Goal: Task Accomplishment & Management: Manage account settings

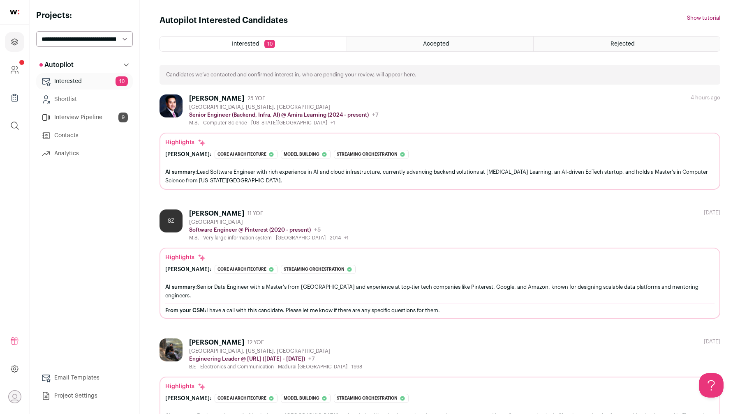
click at [592, 40] on div "Rejected" at bounding box center [627, 44] width 186 height 15
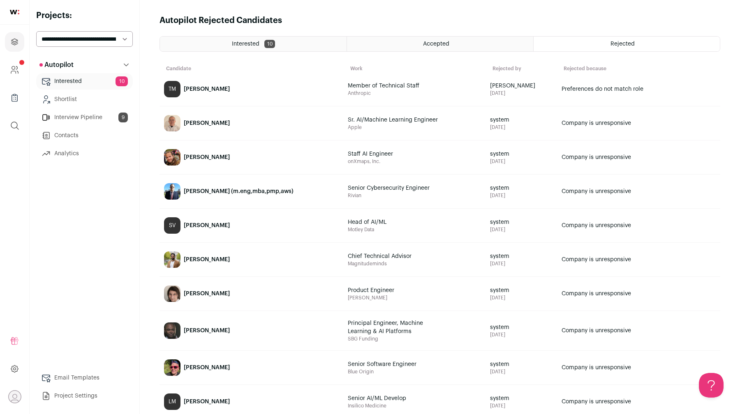
click at [210, 93] on span "[PERSON_NAME]" at bounding box center [207, 89] width 46 height 8
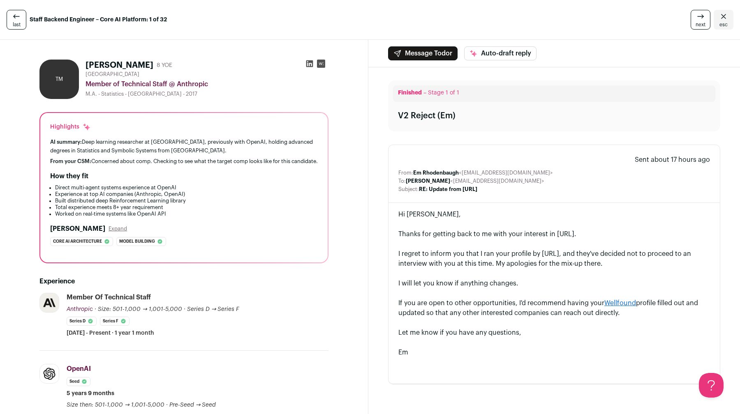
click at [431, 93] on span "Stage 1 of 1" at bounding box center [443, 93] width 31 height 6
click at [666, 160] on span "Sent about 17 hours ago" at bounding box center [672, 160] width 75 height 10
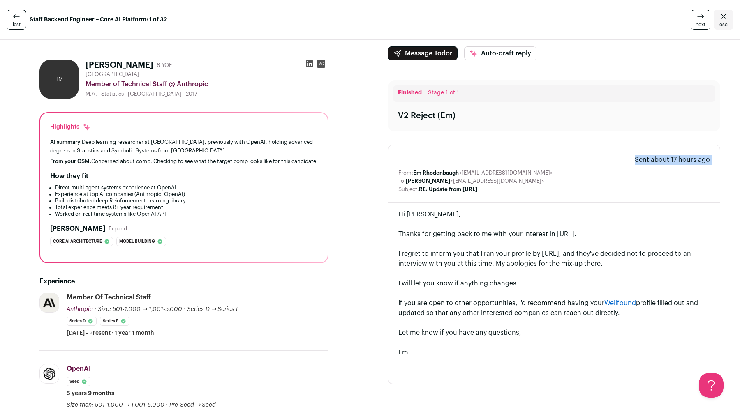
click at [666, 160] on span "Sent about 17 hours ago" at bounding box center [672, 160] width 75 height 10
click at [439, 114] on div "V2 Reject (Em)" at bounding box center [427, 116] width 58 height 12
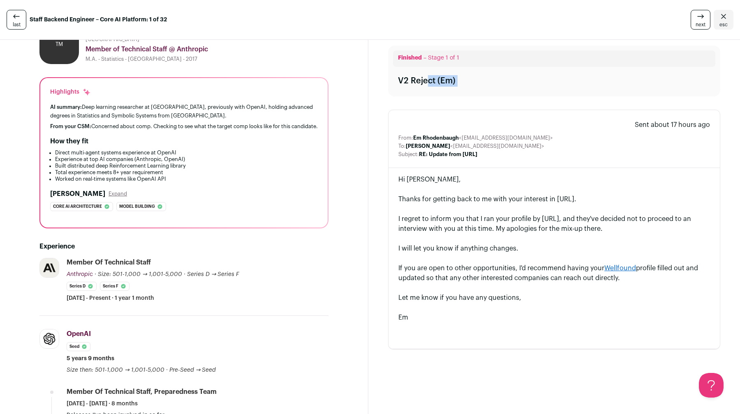
scroll to position [37, 0]
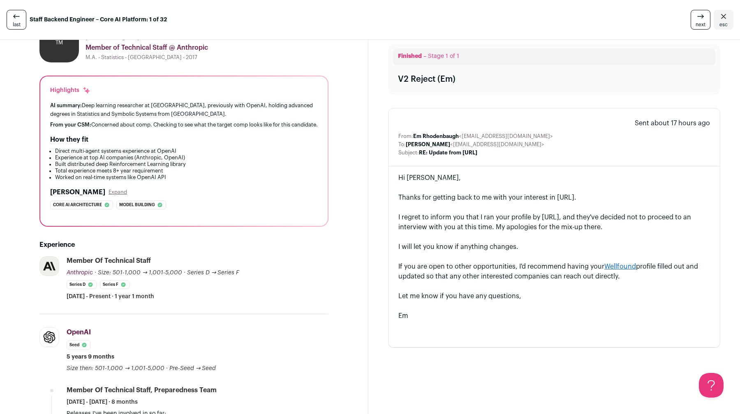
click at [438, 206] on div at bounding box center [554, 208] width 312 height 10
click at [436, 214] on div "I regret to inform you that I ran your profile by [URL], and they've decided no…" at bounding box center [554, 223] width 312 height 20
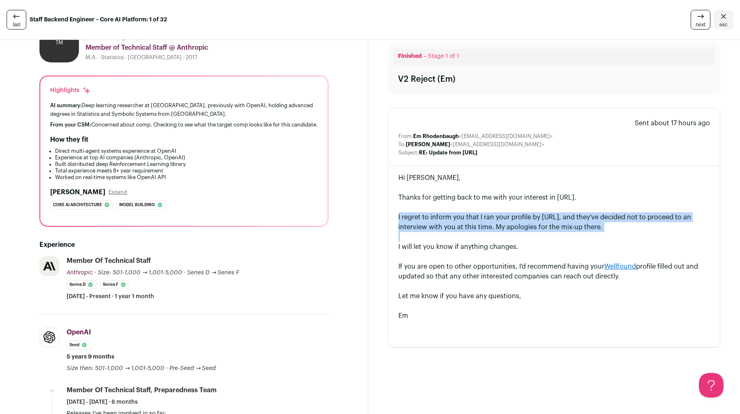
click at [436, 214] on div "I regret to inform you that I ran your profile by [URL], and they've decided no…" at bounding box center [554, 223] width 312 height 20
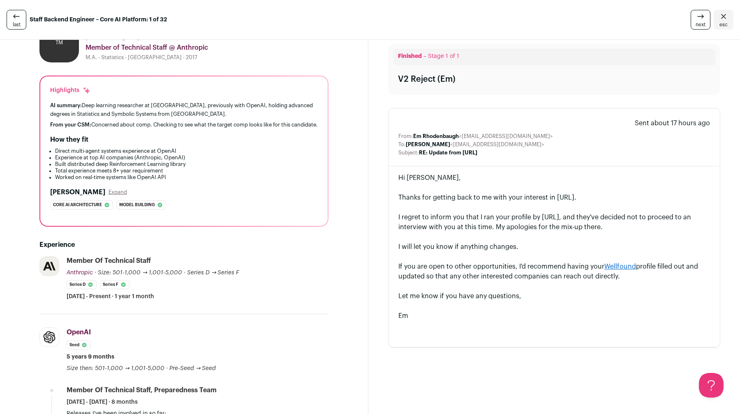
click at [429, 280] on div "If you are open to other opportunities, I'd recommend having your Wellfound pro…" at bounding box center [554, 272] width 312 height 20
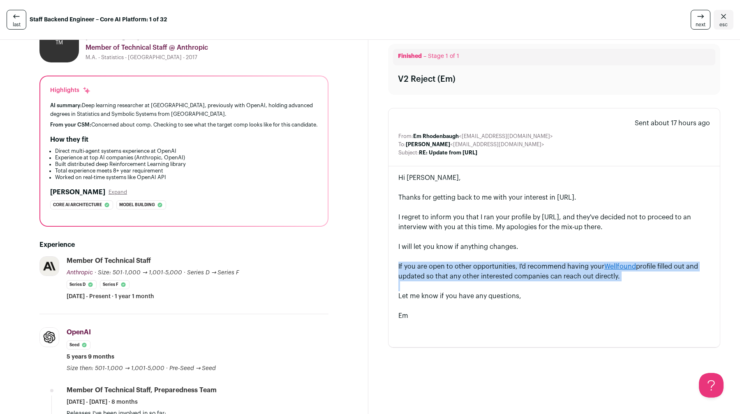
click at [429, 280] on div "If you are open to other opportunities, I'd recommend having your Wellfound pro…" at bounding box center [554, 272] width 312 height 20
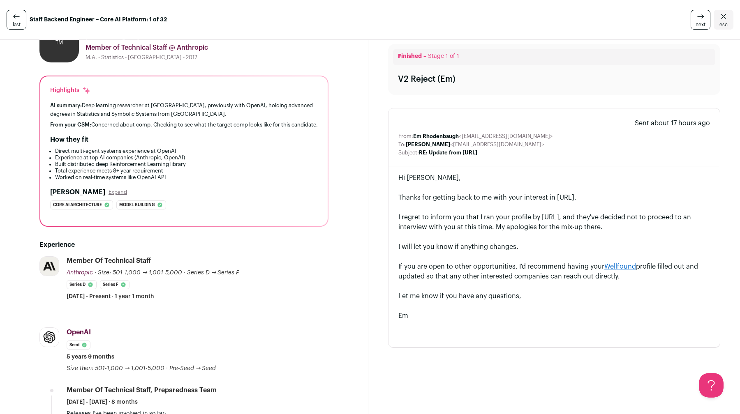
click at [426, 296] on div "Let me know if you have any questions," at bounding box center [554, 297] width 312 height 10
click at [421, 312] on div "Em" at bounding box center [554, 316] width 312 height 10
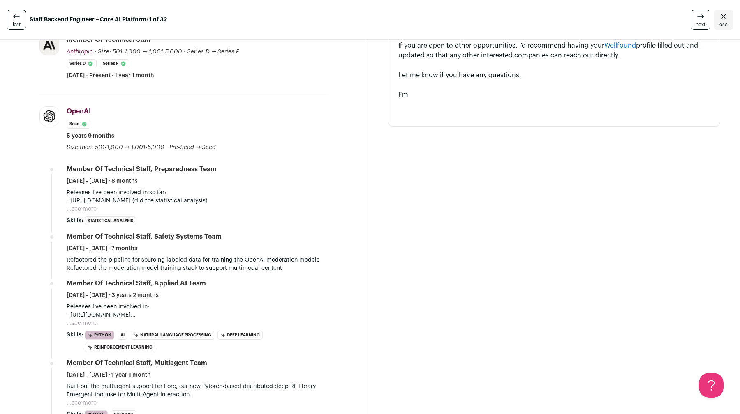
scroll to position [0, 0]
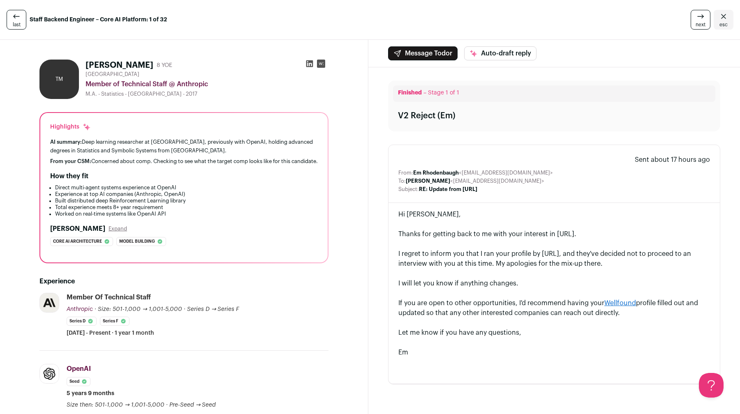
click at [213, 156] on div "AI summary: Deep learning researcher at [GEOGRAPHIC_DATA], previously with Open…" at bounding box center [184, 151] width 268 height 27
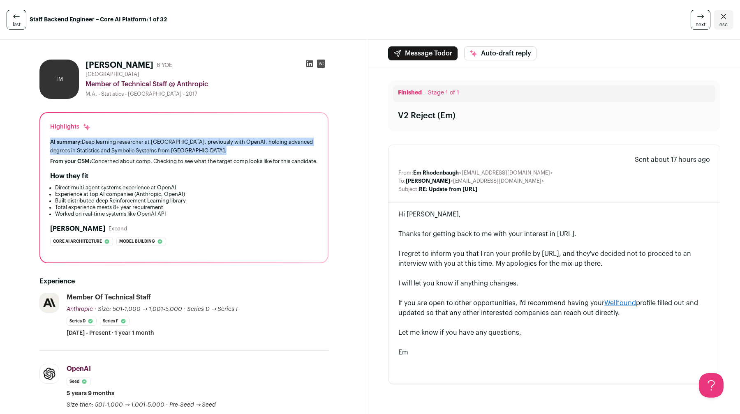
click at [213, 156] on div "AI summary: Deep learning researcher at [GEOGRAPHIC_DATA], previously with Open…" at bounding box center [184, 151] width 268 height 27
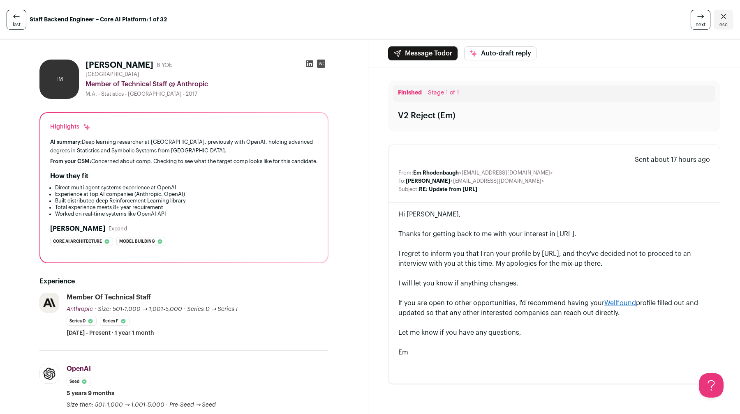
click at [211, 161] on div "From your CSM: Concerned about comp. Checking to see what the target comp looks…" at bounding box center [184, 161] width 268 height 7
click at [203, 180] on div "How they fit" at bounding box center [184, 176] width 268 height 10
click at [308, 66] on icon at bounding box center [309, 63] width 7 height 7
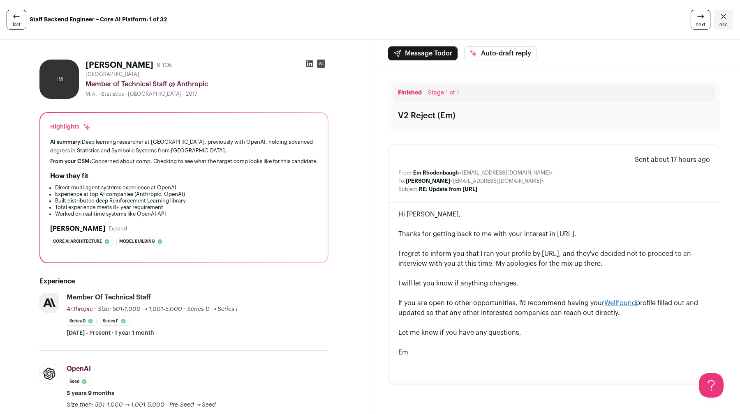
click at [703, 15] on icon at bounding box center [701, 17] width 10 height 10
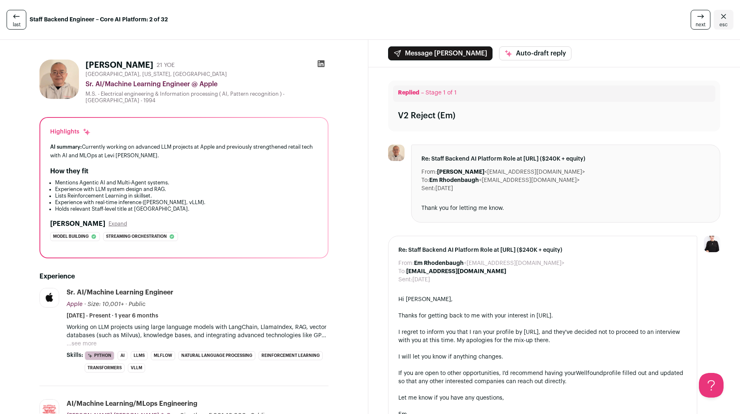
click at [699, 21] on icon at bounding box center [701, 17] width 10 height 10
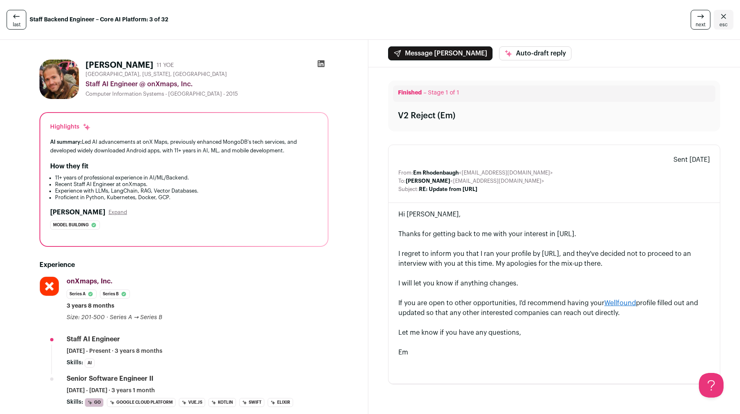
click at [699, 21] on icon at bounding box center [701, 17] width 10 height 10
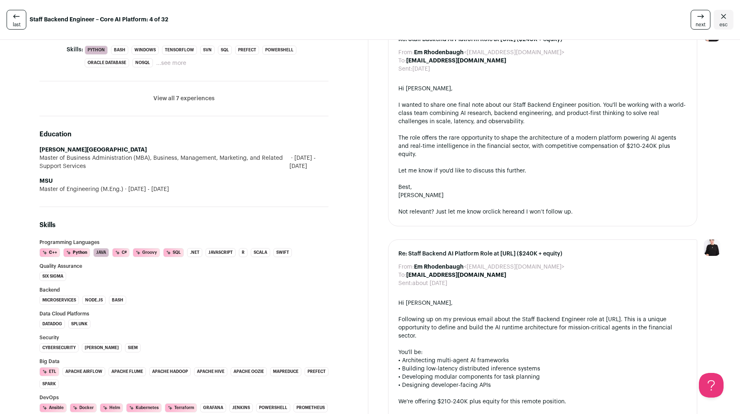
scroll to position [459, 0]
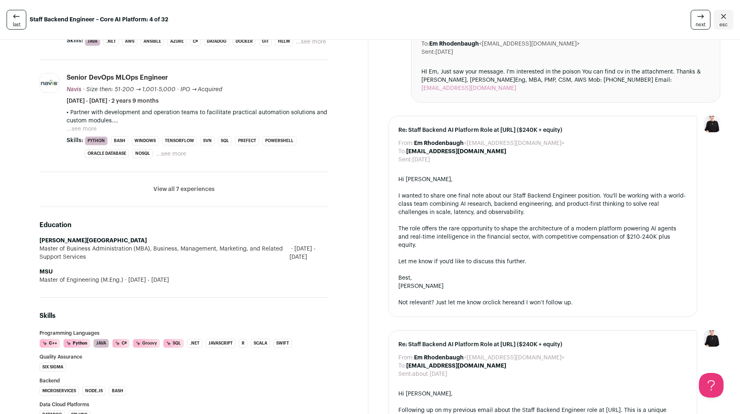
click at [702, 23] on span "next" at bounding box center [701, 24] width 10 height 7
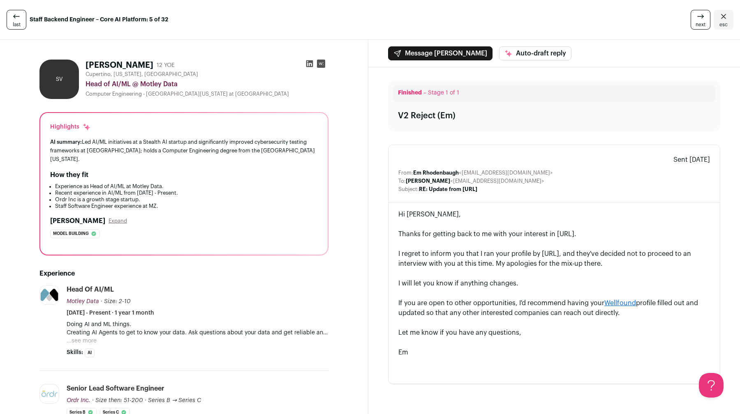
click at [701, 25] on span "next" at bounding box center [701, 24] width 10 height 7
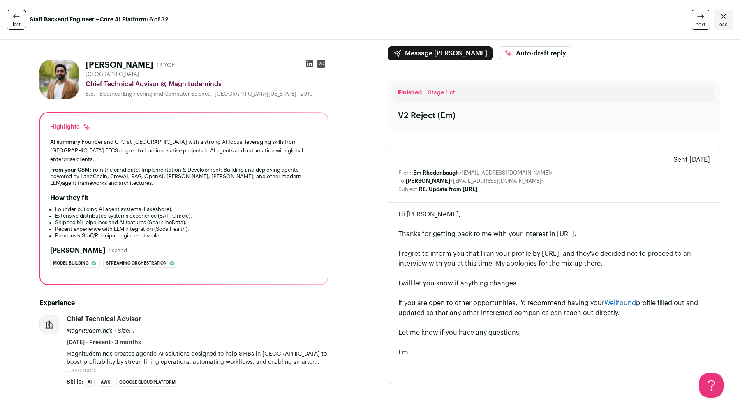
click at [701, 25] on span "next" at bounding box center [701, 24] width 10 height 7
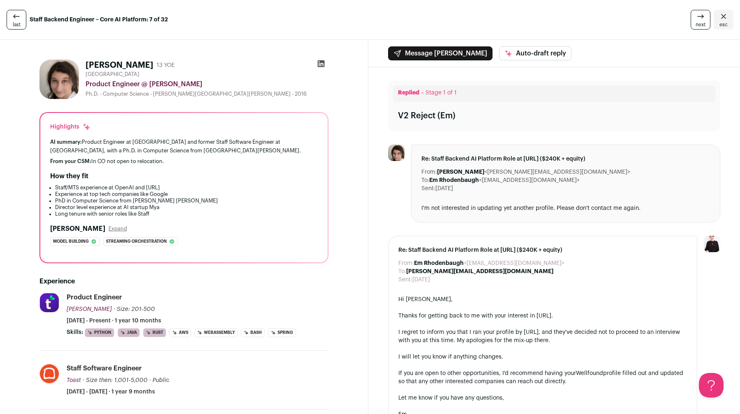
click at [701, 21] on span "next" at bounding box center [701, 24] width 10 height 7
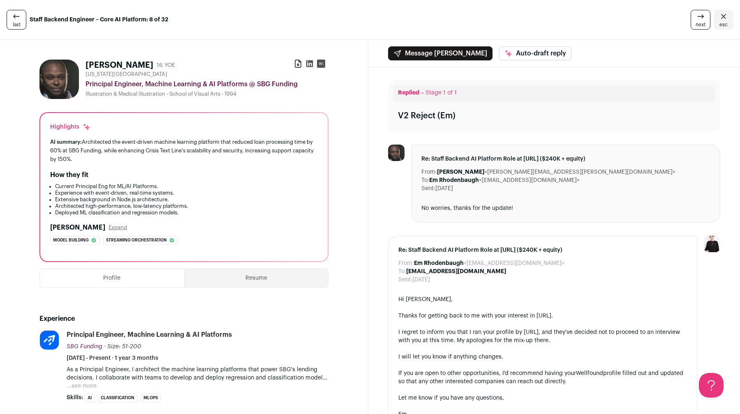
click at [698, 19] on icon at bounding box center [701, 17] width 10 height 10
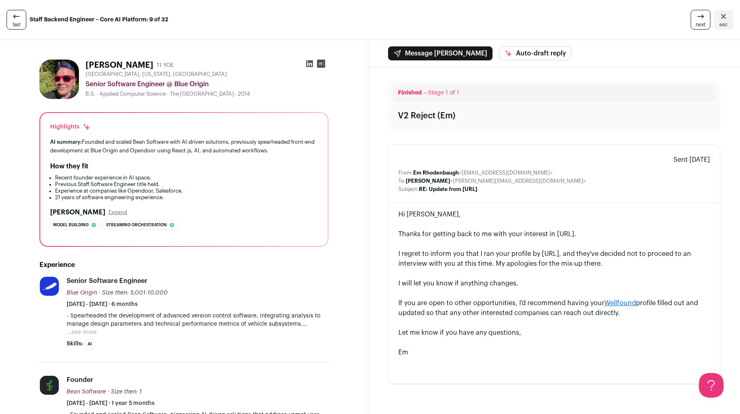
click at [698, 17] on icon at bounding box center [701, 17] width 10 height 10
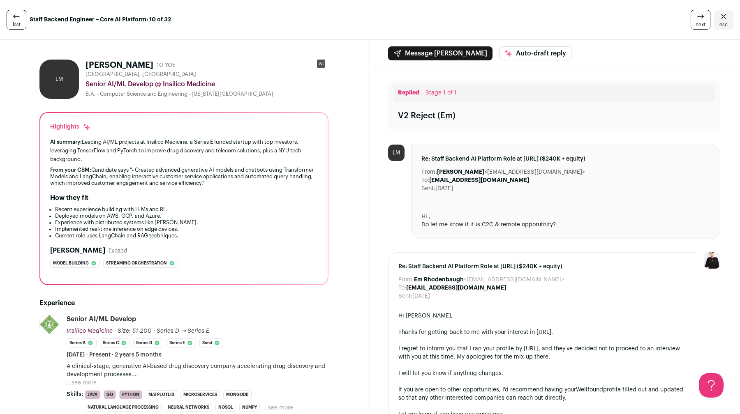
click at [697, 27] on span "next" at bounding box center [701, 24] width 10 height 7
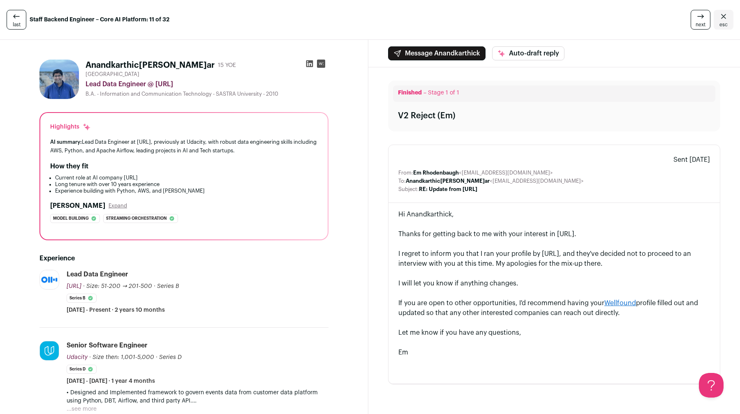
click at [697, 27] on span "next" at bounding box center [701, 24] width 10 height 7
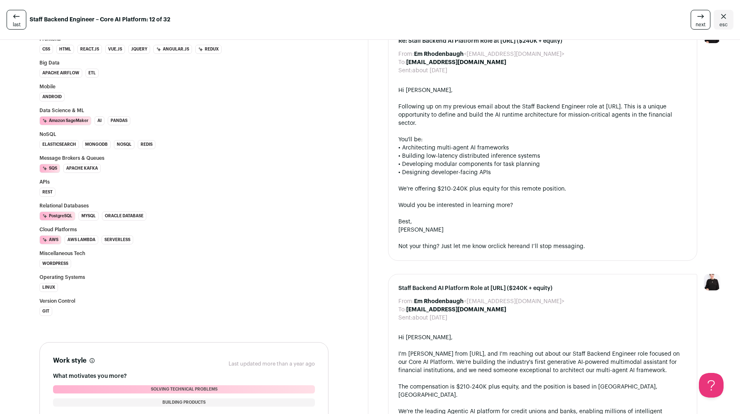
scroll to position [1104, 0]
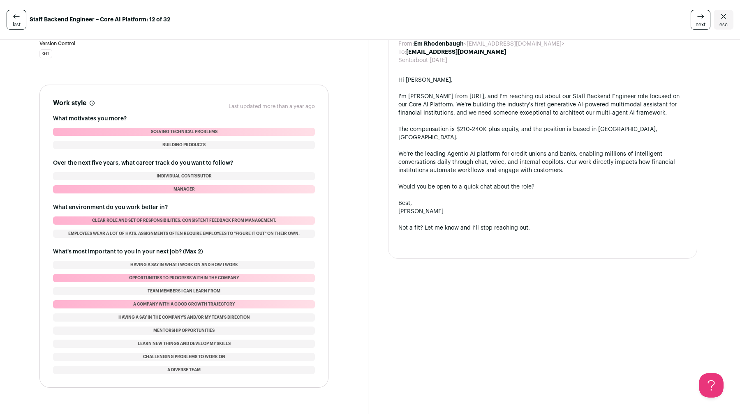
click at [696, 19] on link "next" at bounding box center [701, 20] width 20 height 20
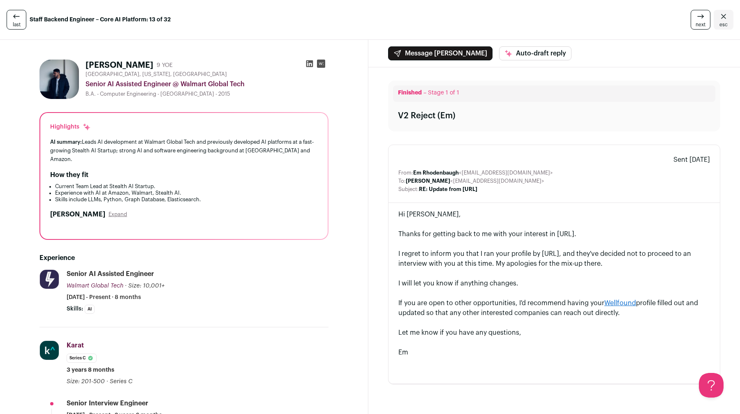
click at [696, 19] on link "next" at bounding box center [701, 20] width 20 height 20
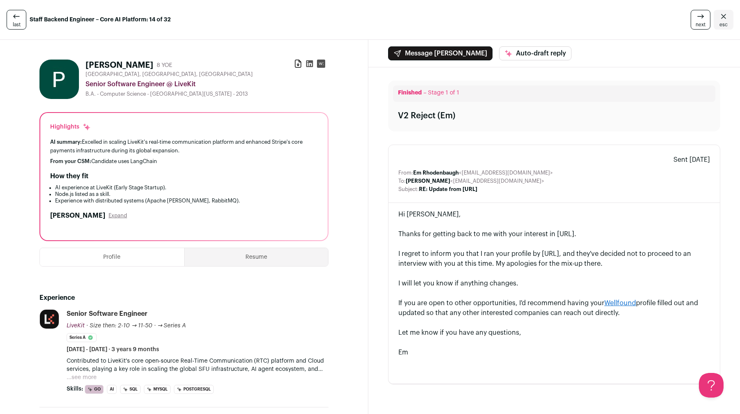
click at [696, 19] on link "next" at bounding box center [701, 20] width 20 height 20
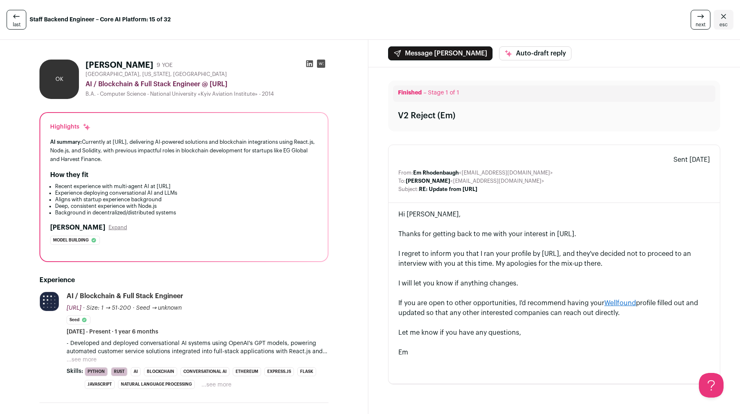
click at [696, 19] on link "next" at bounding box center [701, 20] width 20 height 20
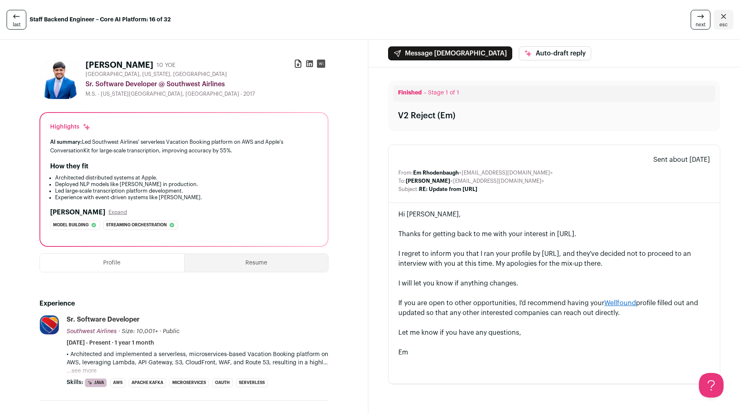
click at [696, 19] on link "next" at bounding box center [701, 20] width 20 height 20
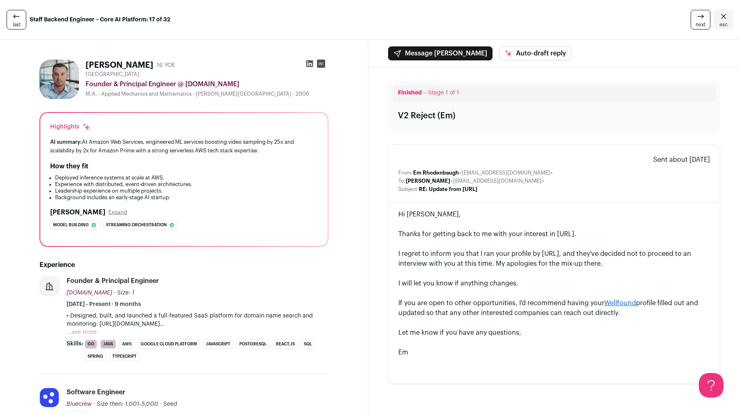
click at [696, 19] on link "next" at bounding box center [701, 20] width 20 height 20
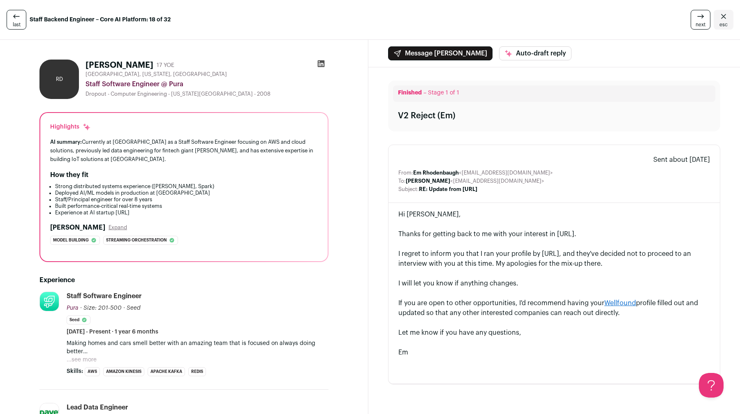
click at [696, 19] on link "next" at bounding box center [701, 20] width 20 height 20
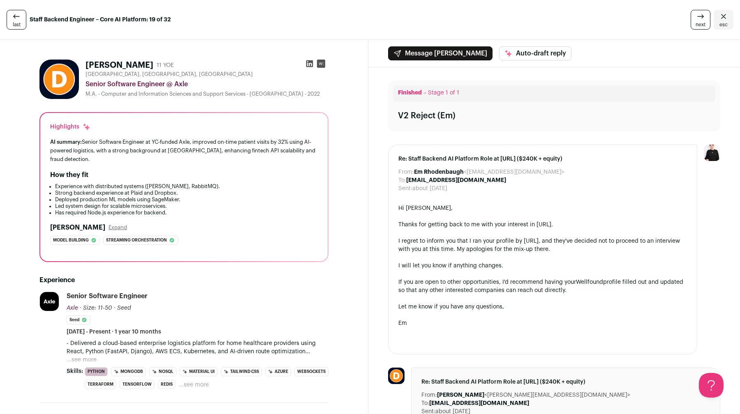
click at [696, 22] on span "next" at bounding box center [701, 24] width 10 height 7
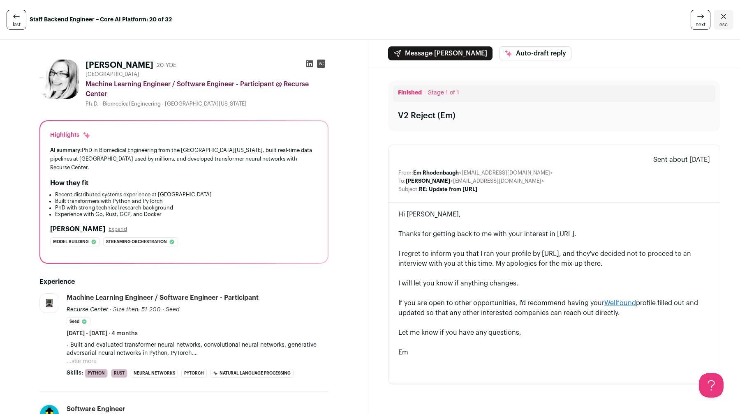
click at [696, 22] on span "next" at bounding box center [701, 24] width 10 height 7
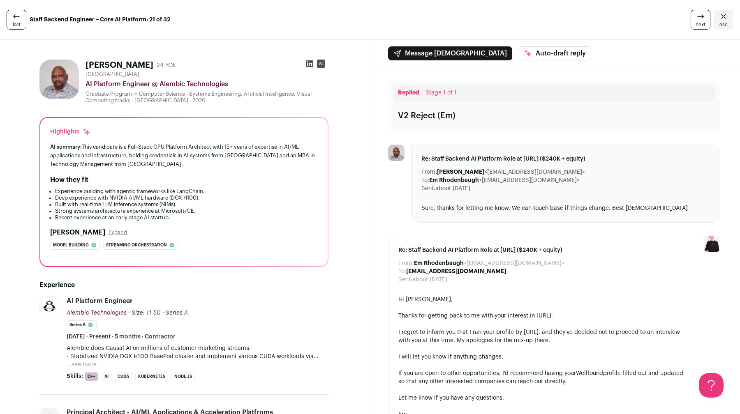
click at [702, 27] on span "next" at bounding box center [701, 24] width 10 height 7
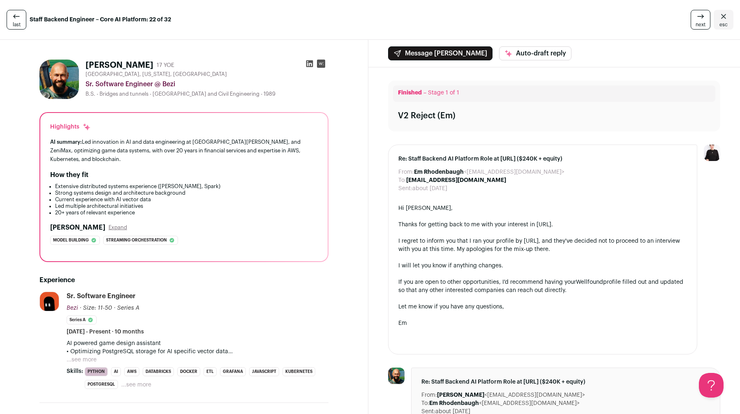
click at [701, 21] on icon at bounding box center [701, 17] width 10 height 10
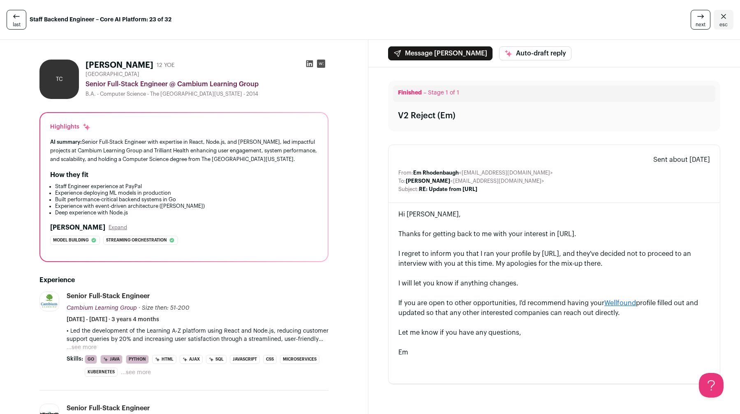
click at [701, 21] on icon at bounding box center [701, 17] width 10 height 10
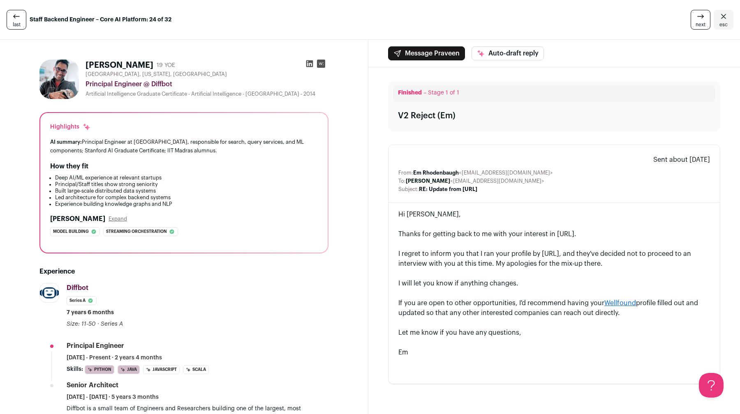
click at [701, 21] on icon at bounding box center [701, 17] width 10 height 10
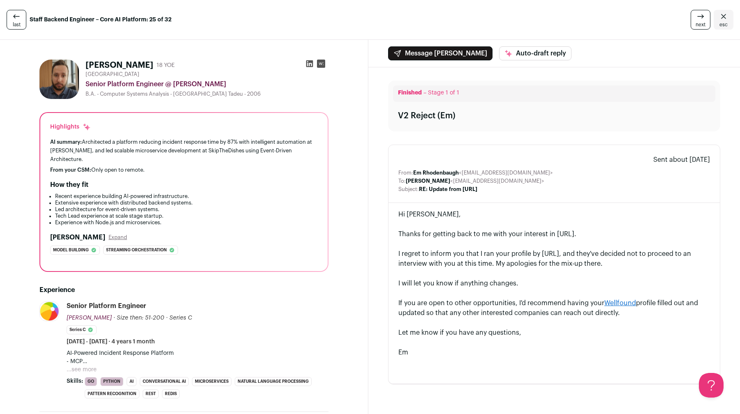
click at [701, 21] on icon at bounding box center [701, 17] width 10 height 10
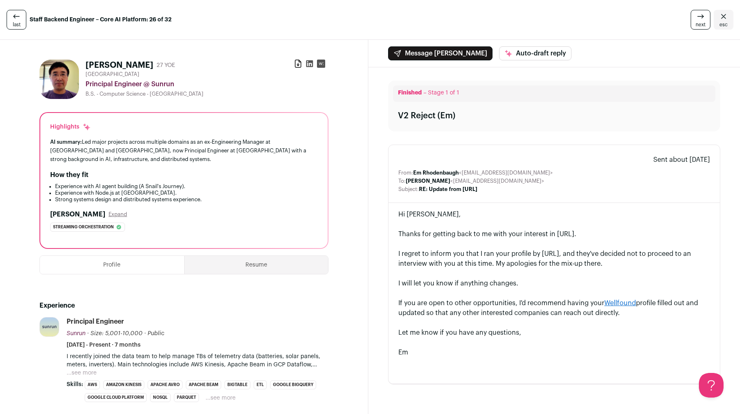
click at [701, 21] on icon at bounding box center [701, 17] width 10 height 10
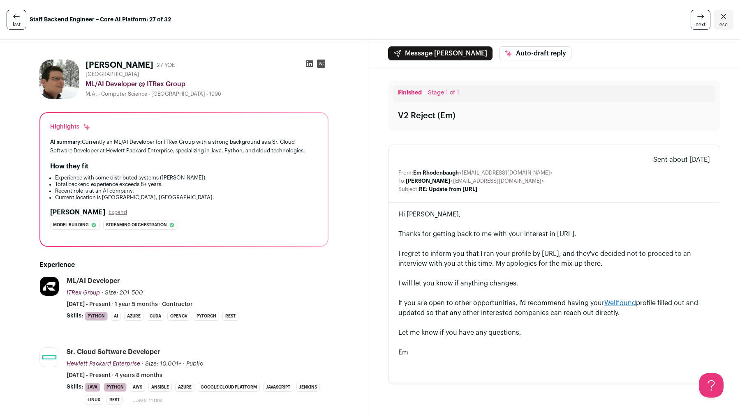
click at [701, 21] on icon at bounding box center [701, 17] width 10 height 10
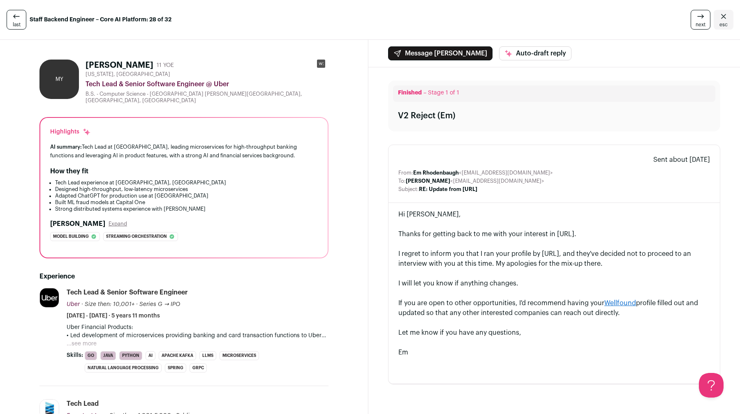
click at [701, 21] on icon at bounding box center [701, 17] width 10 height 10
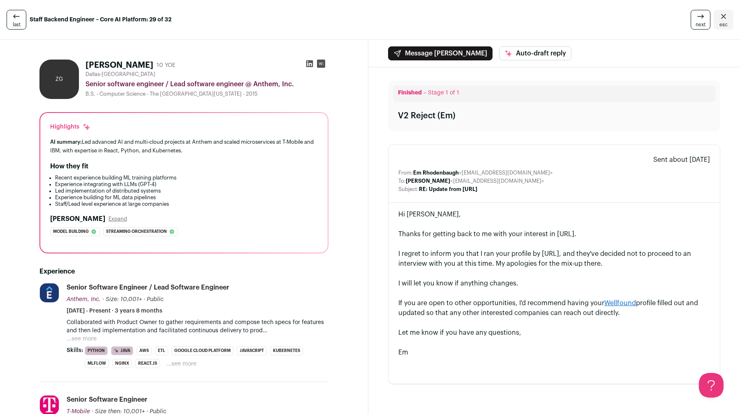
click at [701, 21] on icon at bounding box center [701, 17] width 10 height 10
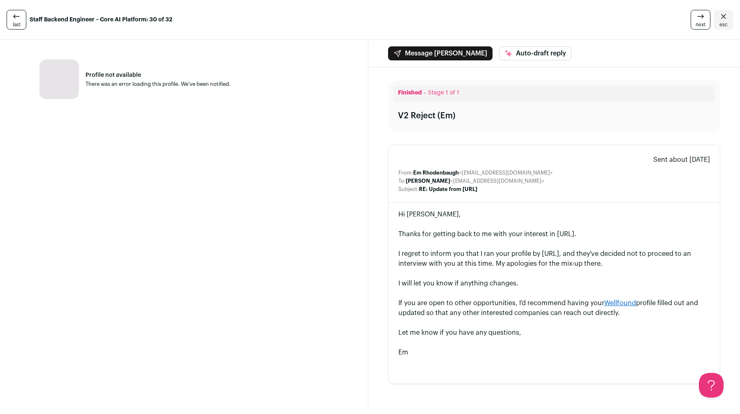
click at [701, 21] on icon at bounding box center [701, 17] width 10 height 10
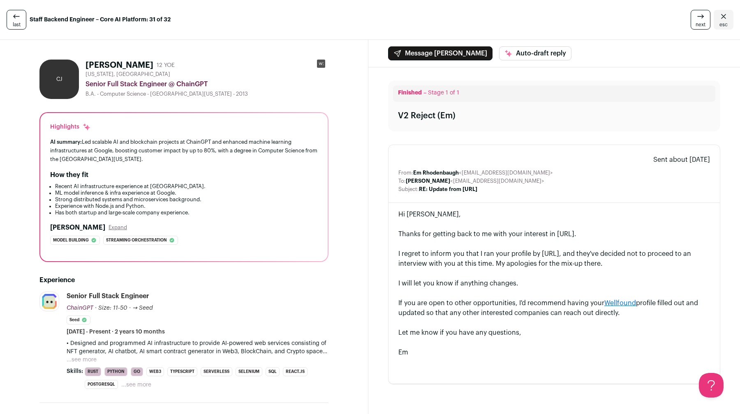
click at [701, 21] on icon at bounding box center [701, 17] width 10 height 10
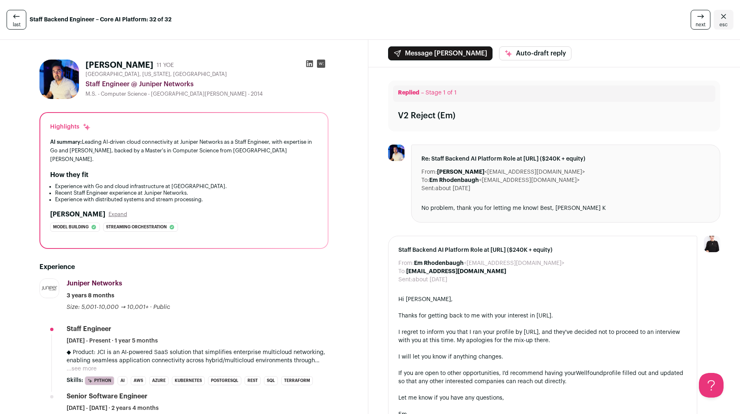
click at [699, 23] on span "next" at bounding box center [701, 24] width 10 height 7
